Goal: Task Accomplishment & Management: Complete application form

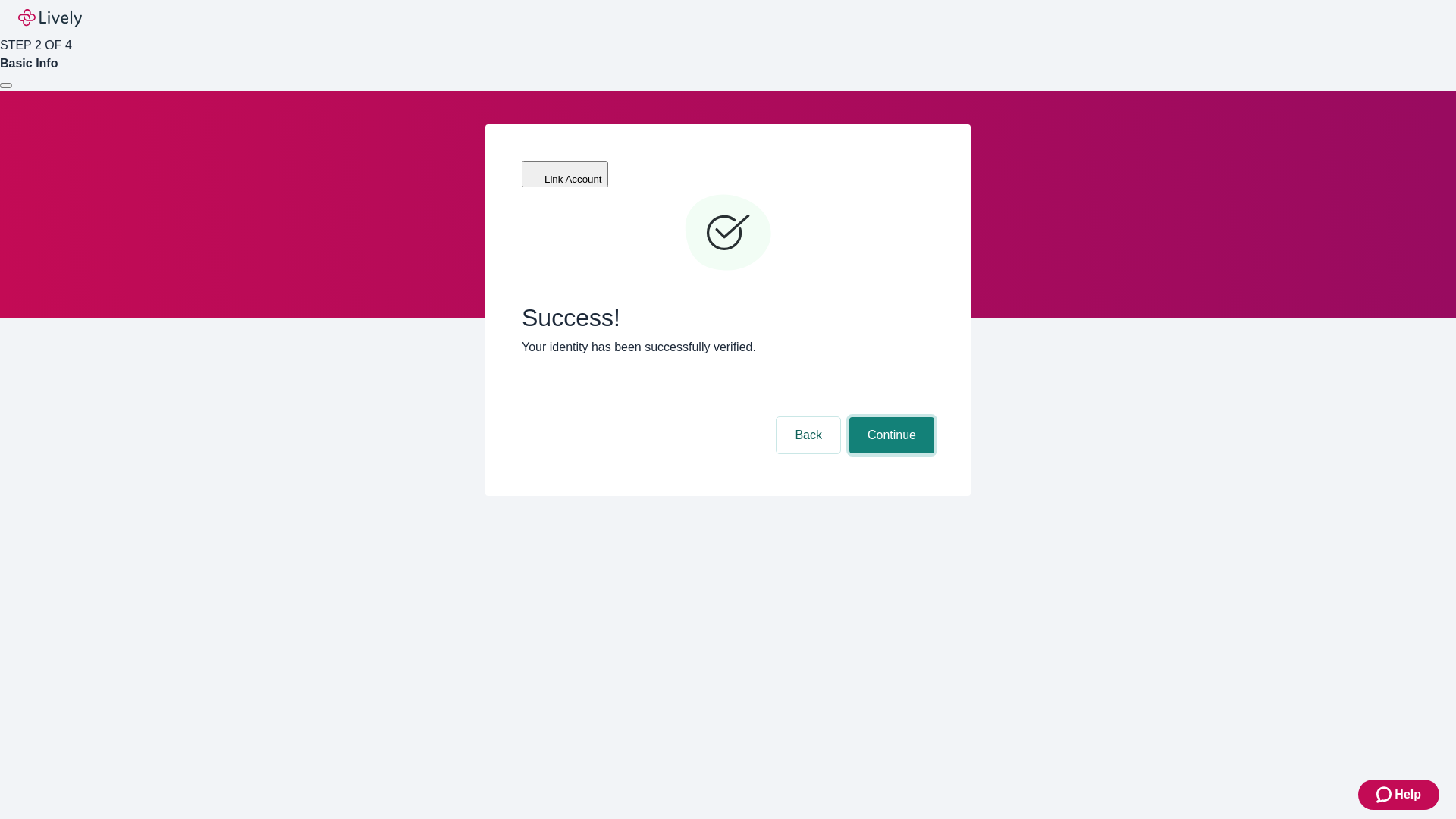
click at [890, 417] on button "Continue" at bounding box center [892, 435] width 85 height 36
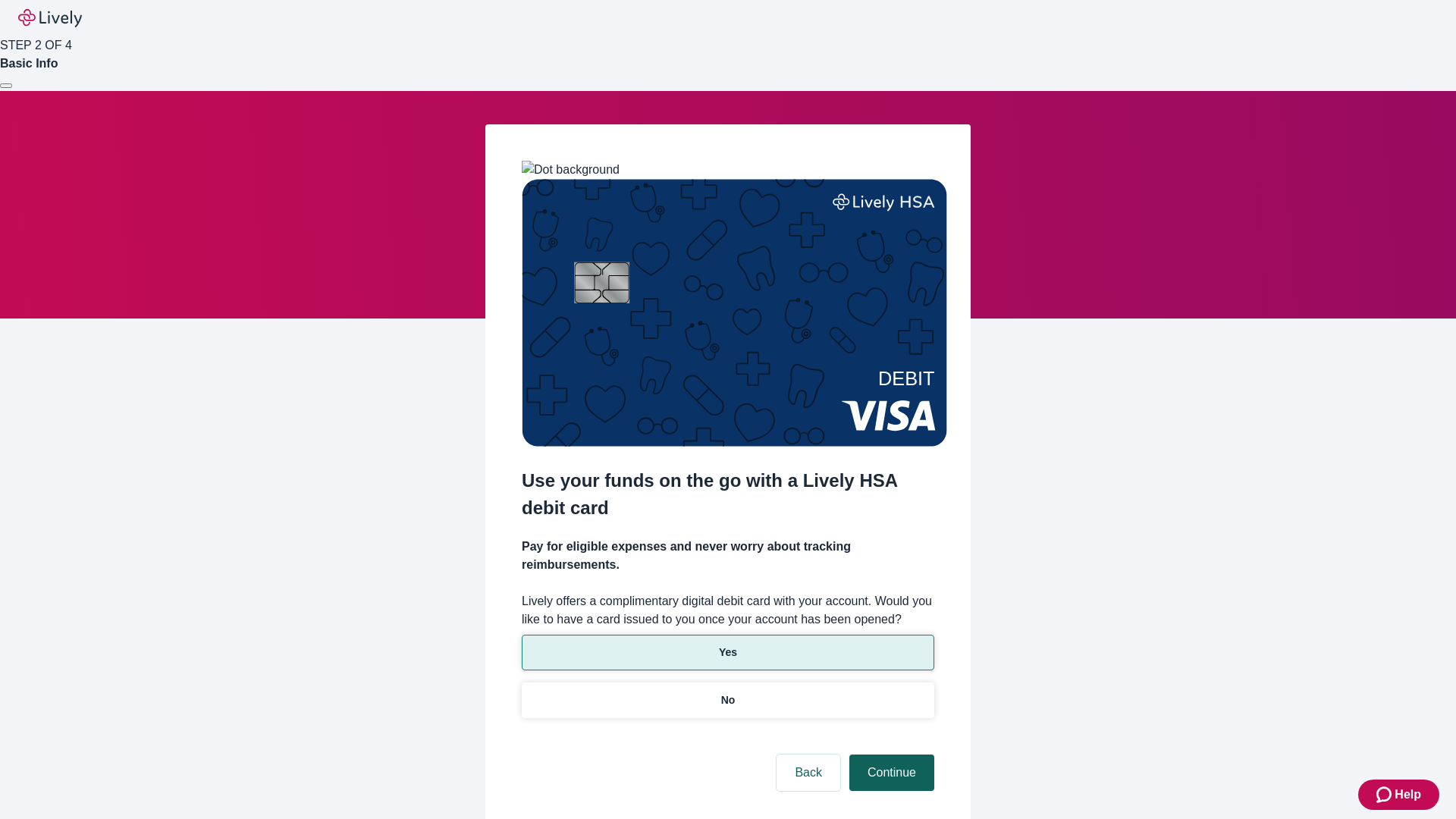
click at [727, 644] on p "Yes" at bounding box center [728, 652] width 19 height 16
click at [890, 754] on button "Continue" at bounding box center [892, 772] width 85 height 36
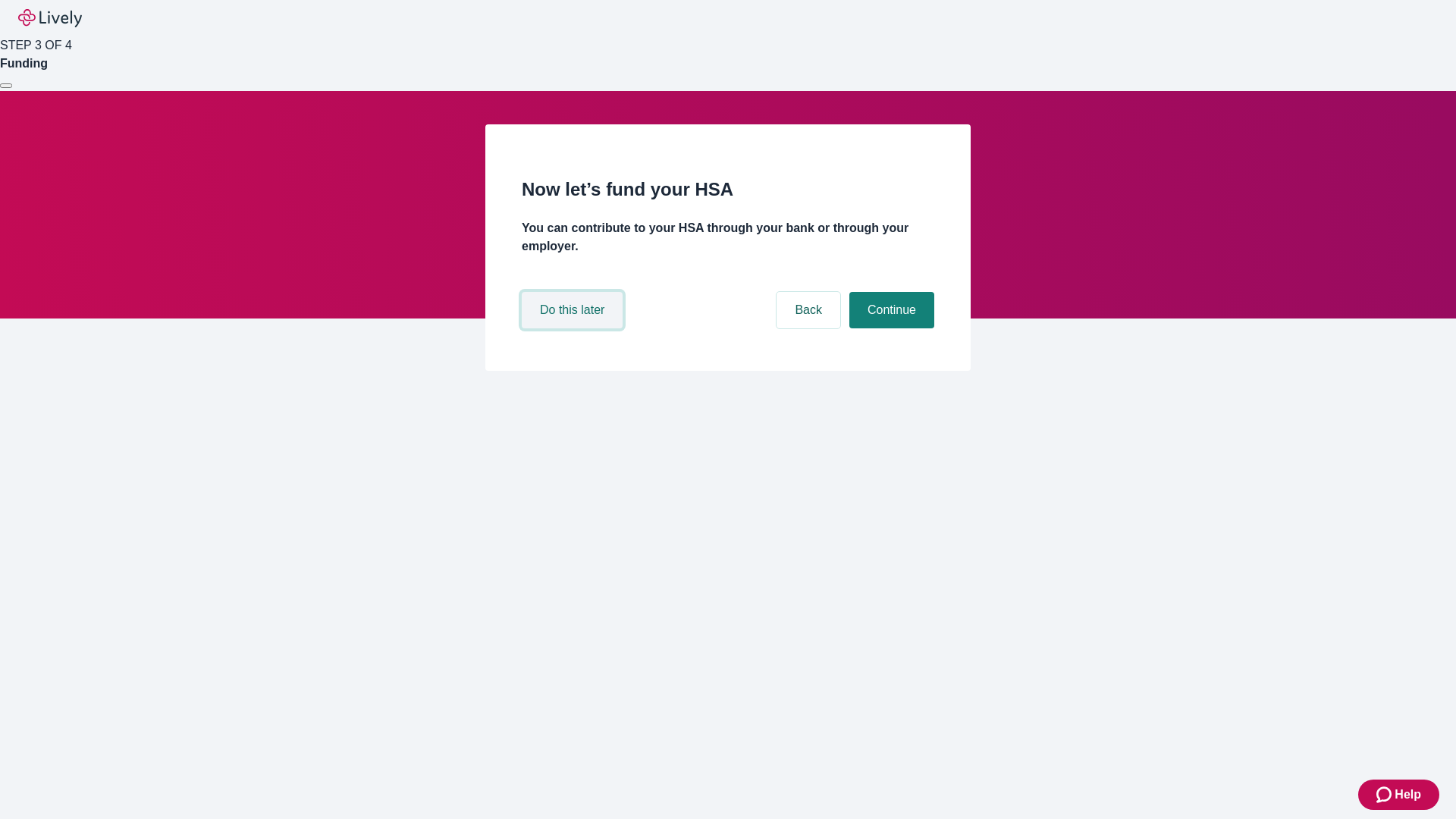
click at [574, 329] on button "Do this later" at bounding box center [572, 310] width 101 height 36
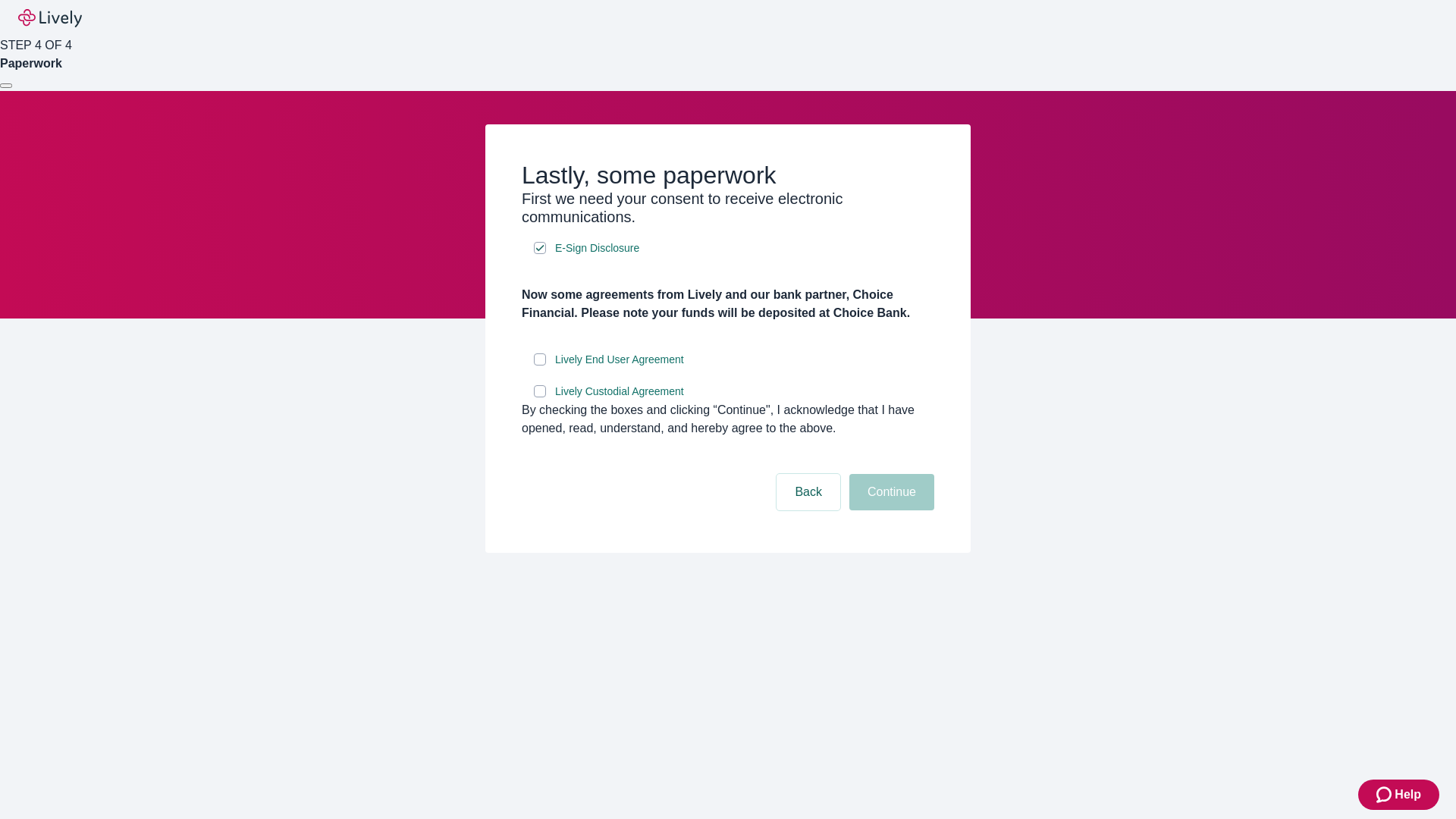
click at [540, 366] on input "Lively End User Agreement" at bounding box center [540, 359] width 12 height 12
checkbox input "true"
click at [540, 397] on input "Lively Custodial Agreement" at bounding box center [540, 391] width 12 height 12
checkbox input "true"
click at [890, 510] on button "Continue" at bounding box center [892, 491] width 85 height 36
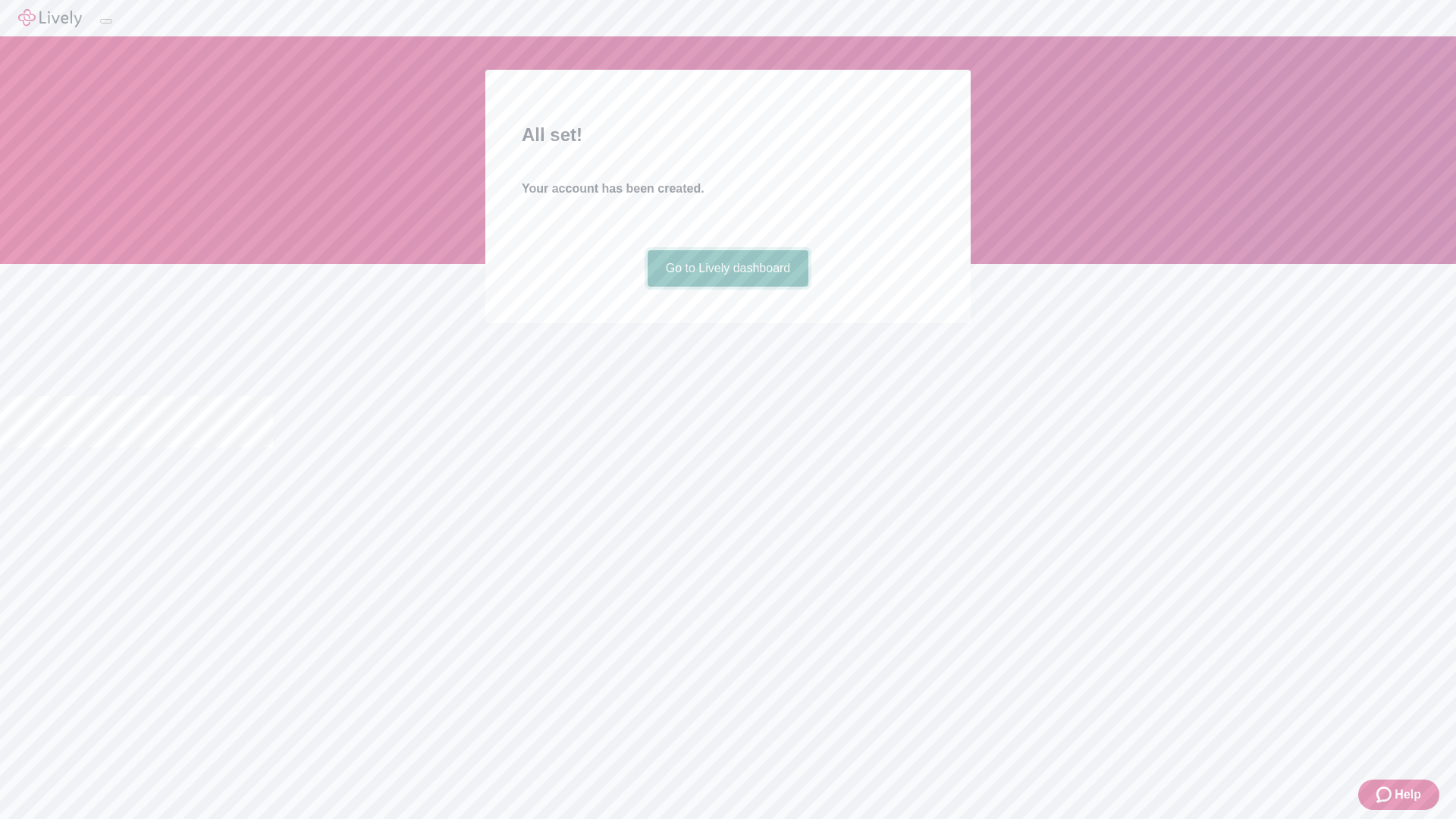
click at [727, 286] on link "Go to Lively dashboard" at bounding box center [728, 268] width 162 height 36
